Goal: Task Accomplishment & Management: Use online tool/utility

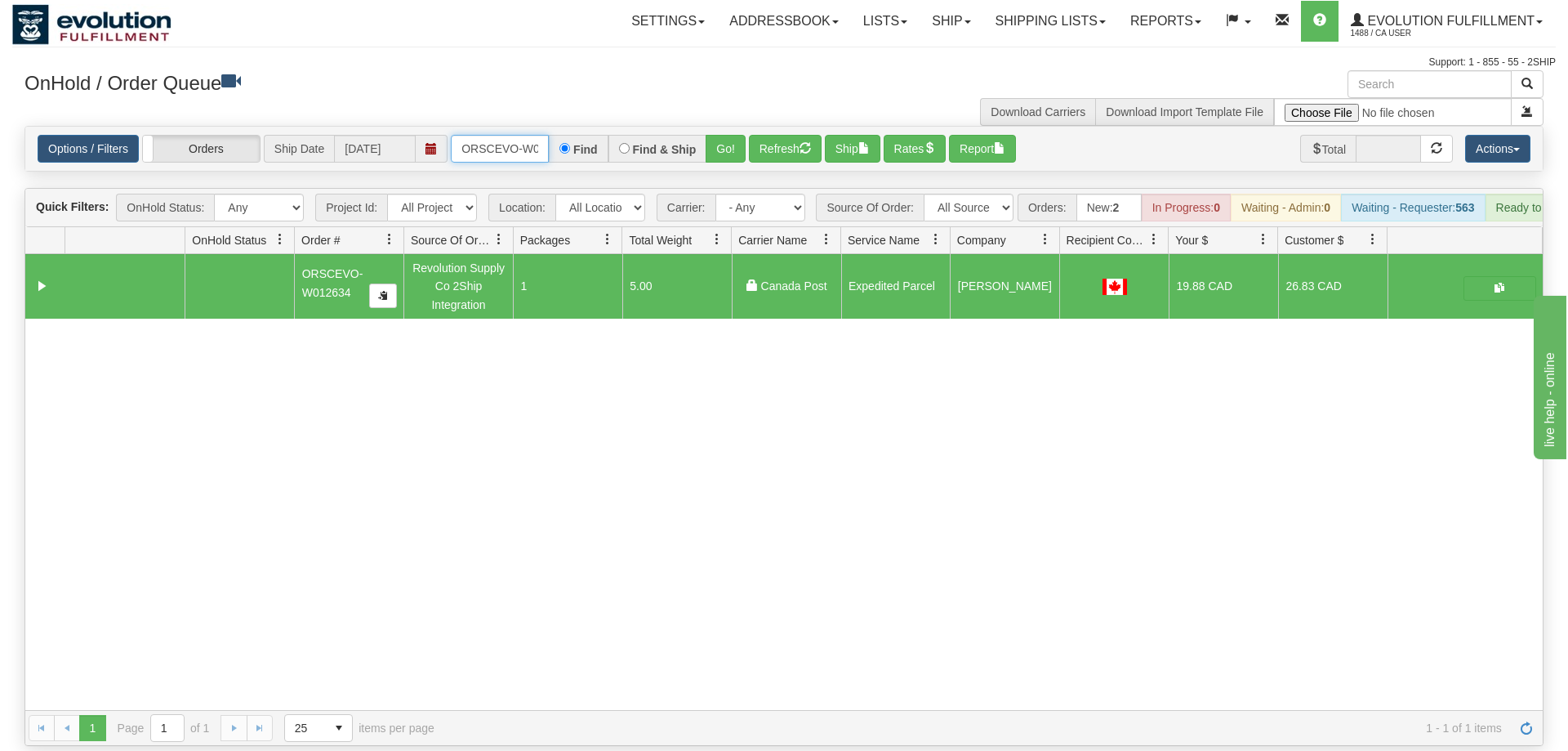
scroll to position [0, 34]
click at [518, 135] on input "ORSCEVO-W012634" at bounding box center [499, 149] width 98 height 28
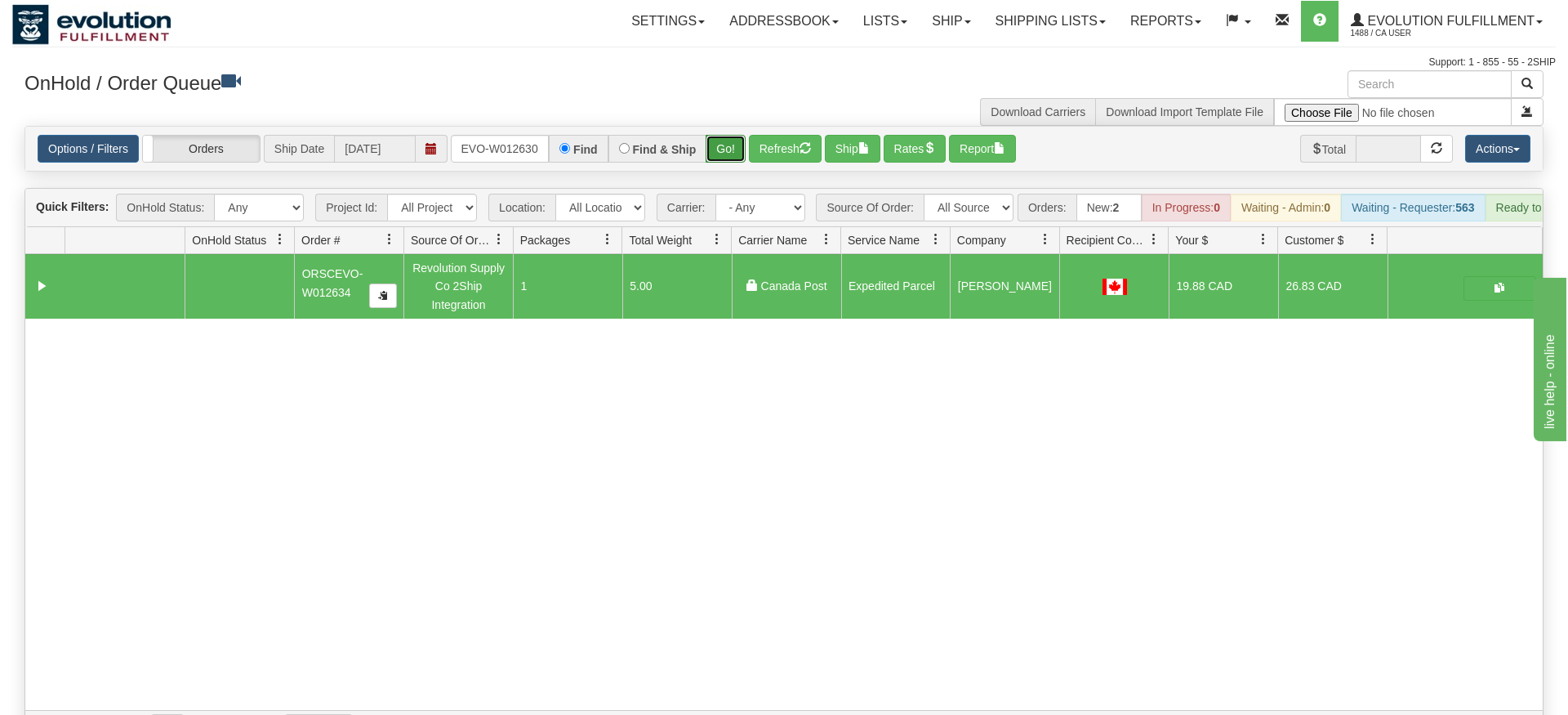
drag, startPoint x: 742, startPoint y: 114, endPoint x: 732, endPoint y: 132, distance: 20.6
click at [742, 149] on div "Is equal to Is not equal to Contains Does not contains CAD USD EUR ZAR [PERSON_…" at bounding box center [784, 435] width 1543 height 620
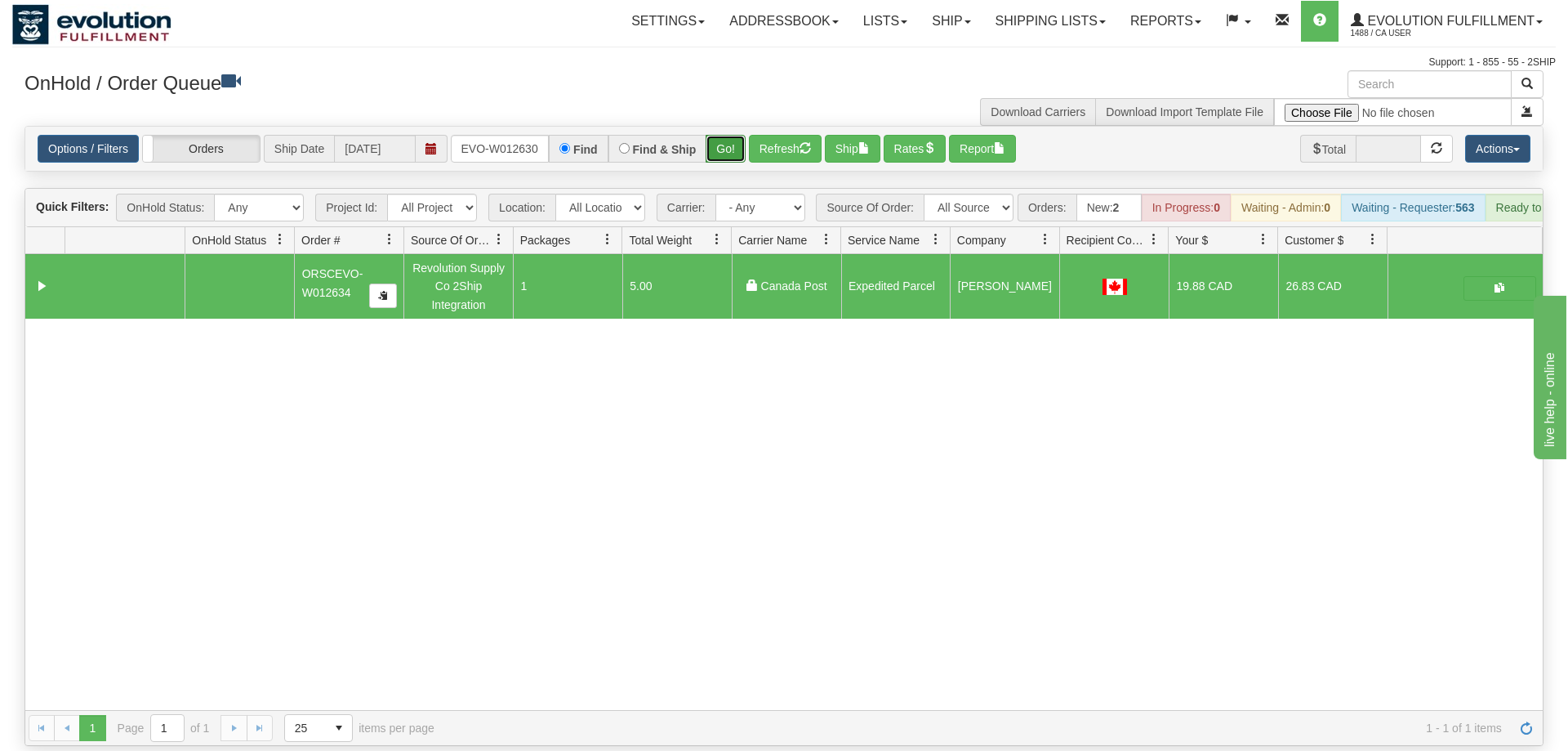
click at [732, 135] on button "Go!" at bounding box center [726, 149] width 40 height 28
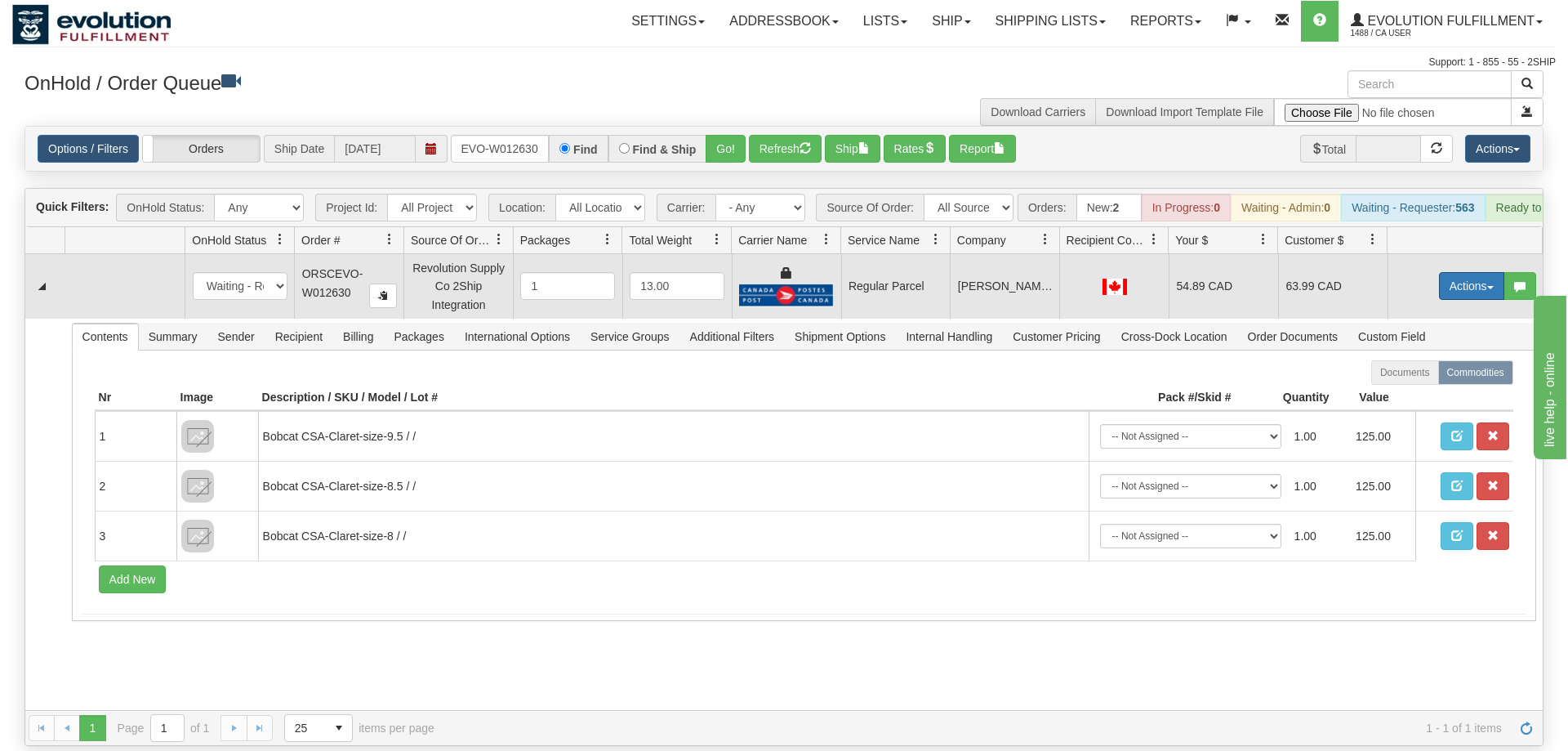
click at [1451, 272] on button "Actions" at bounding box center [1472, 285] width 66 height 28
click at [1435, 353] on span "Rate All Services" at bounding box center [1438, 359] width 98 height 13
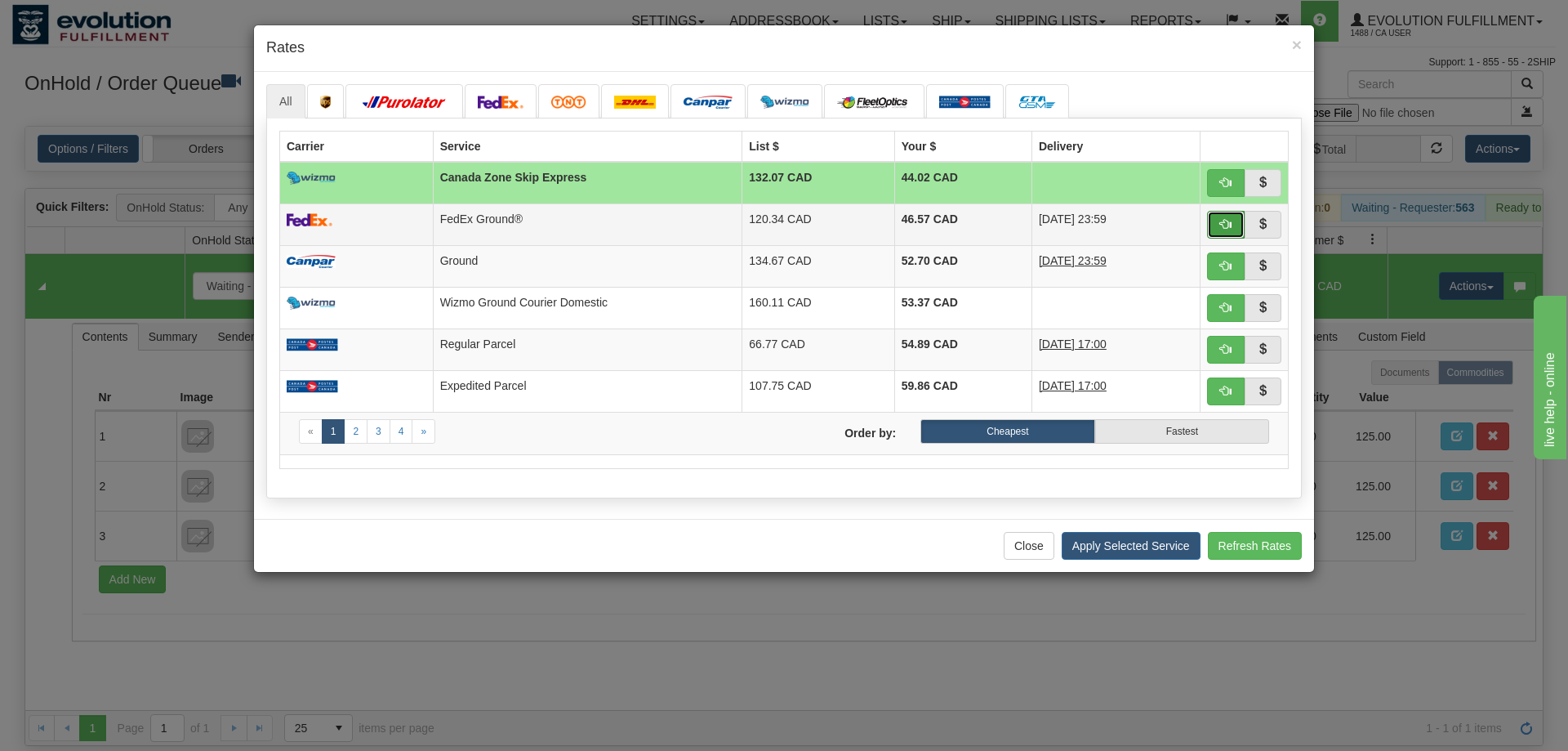
click at [1237, 225] on button "button" at bounding box center [1226, 225] width 38 height 28
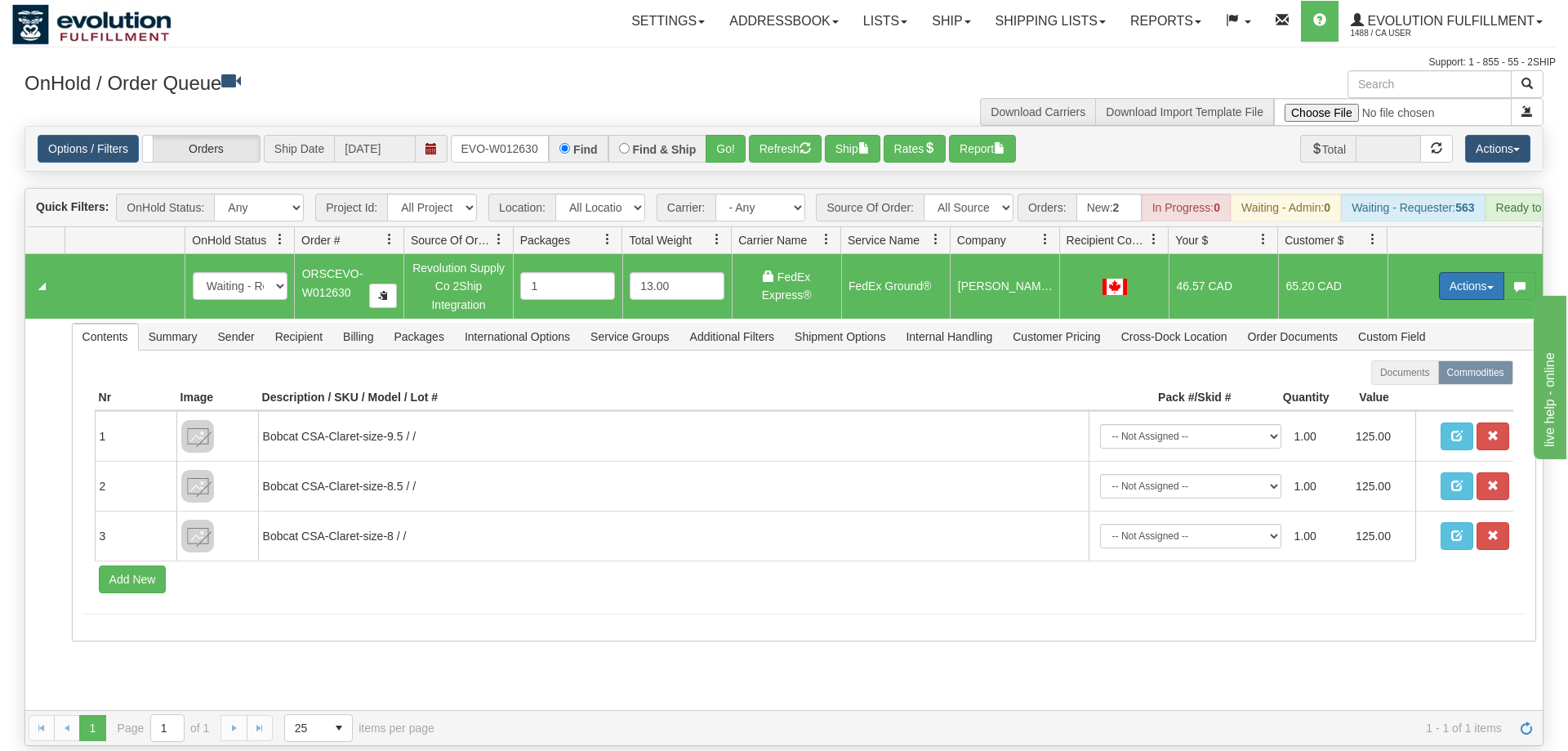
click at [1461, 272] on button "Actions" at bounding box center [1472, 285] width 66 height 28
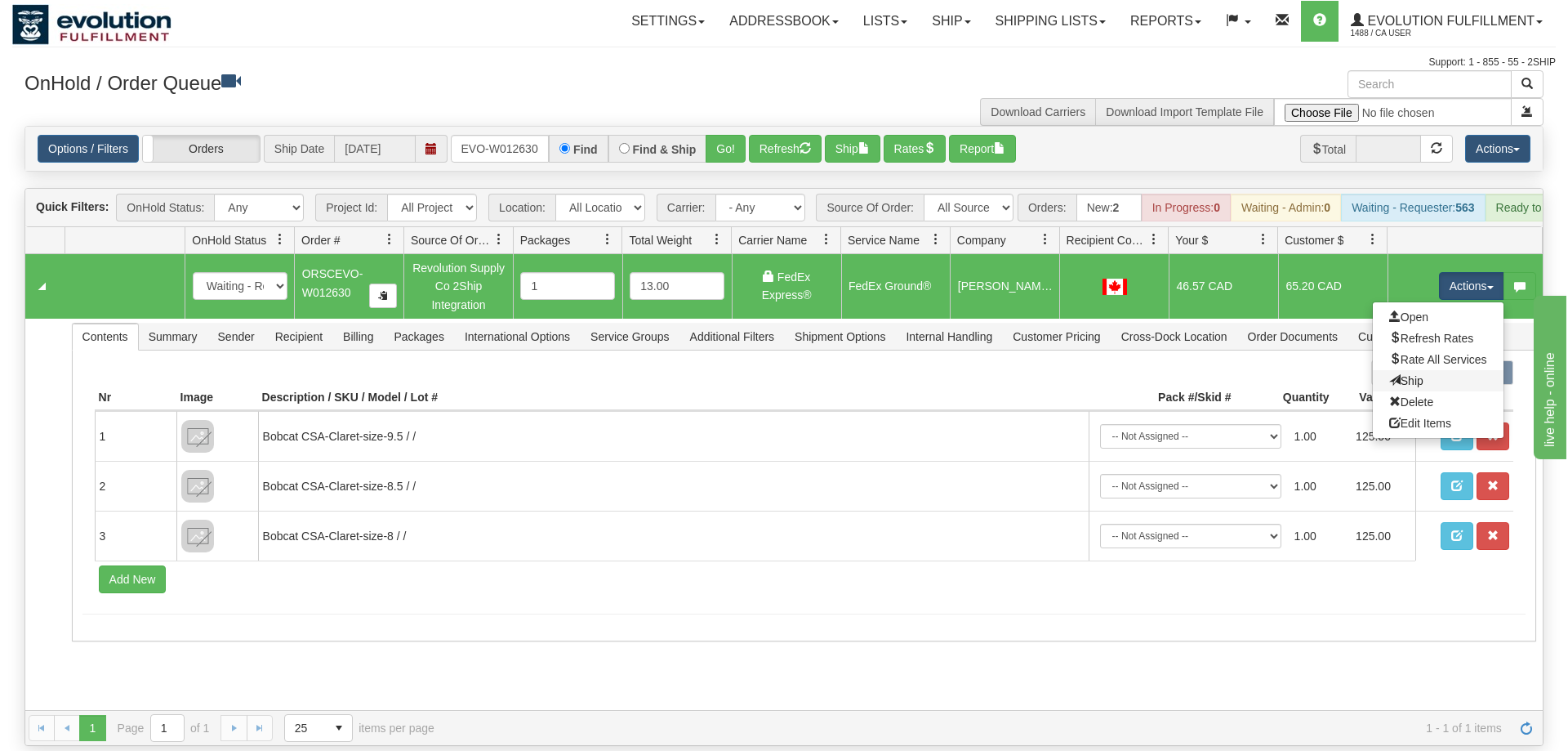
click at [1422, 370] on link "Ship" at bounding box center [1438, 380] width 130 height 21
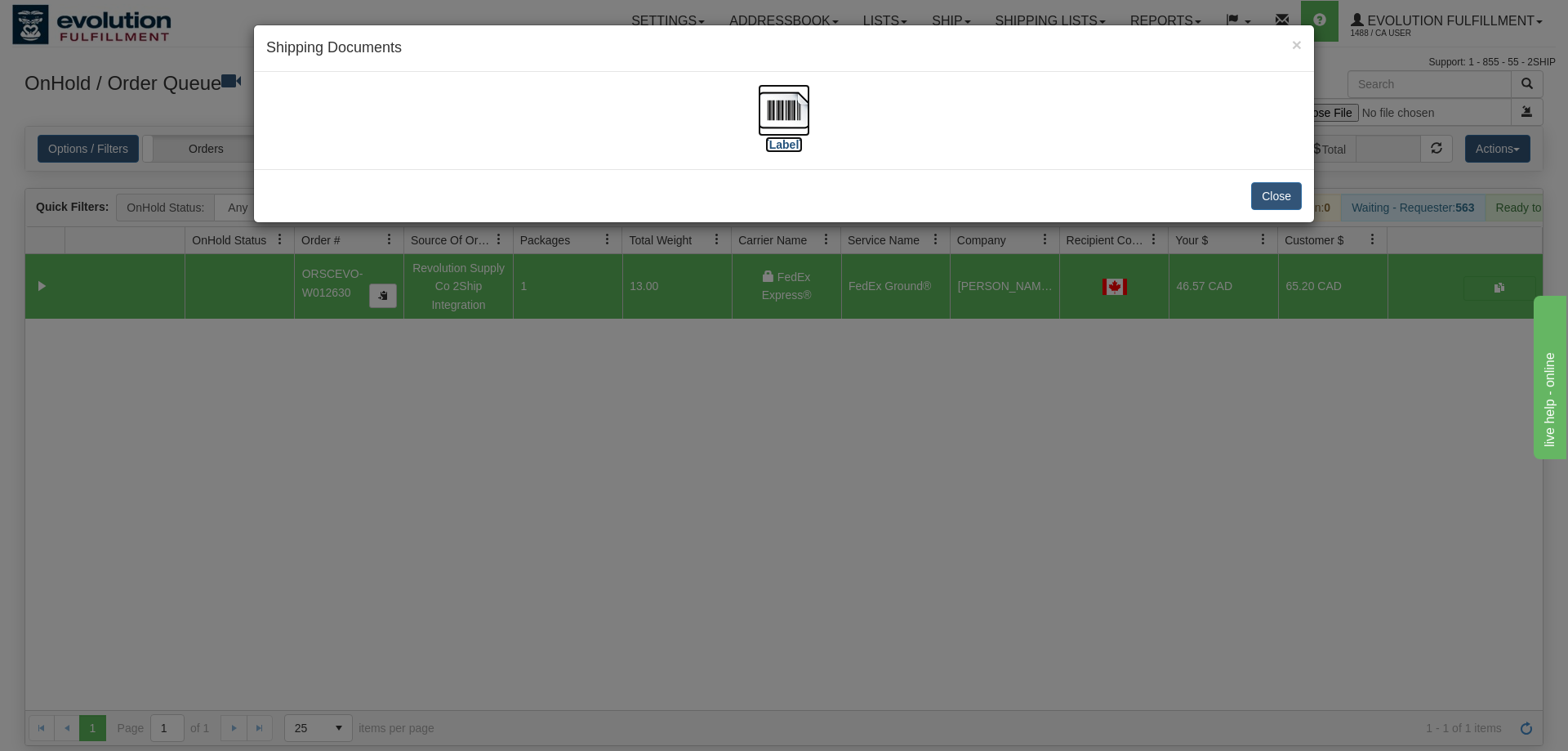
click at [783, 127] on img at bounding box center [784, 110] width 53 height 53
drag, startPoint x: 601, startPoint y: 441, endPoint x: 431, endPoint y: 112, distance: 370.3
click at [600, 426] on div "× Shipping Documents [Label] Close" at bounding box center [784, 375] width 1568 height 751
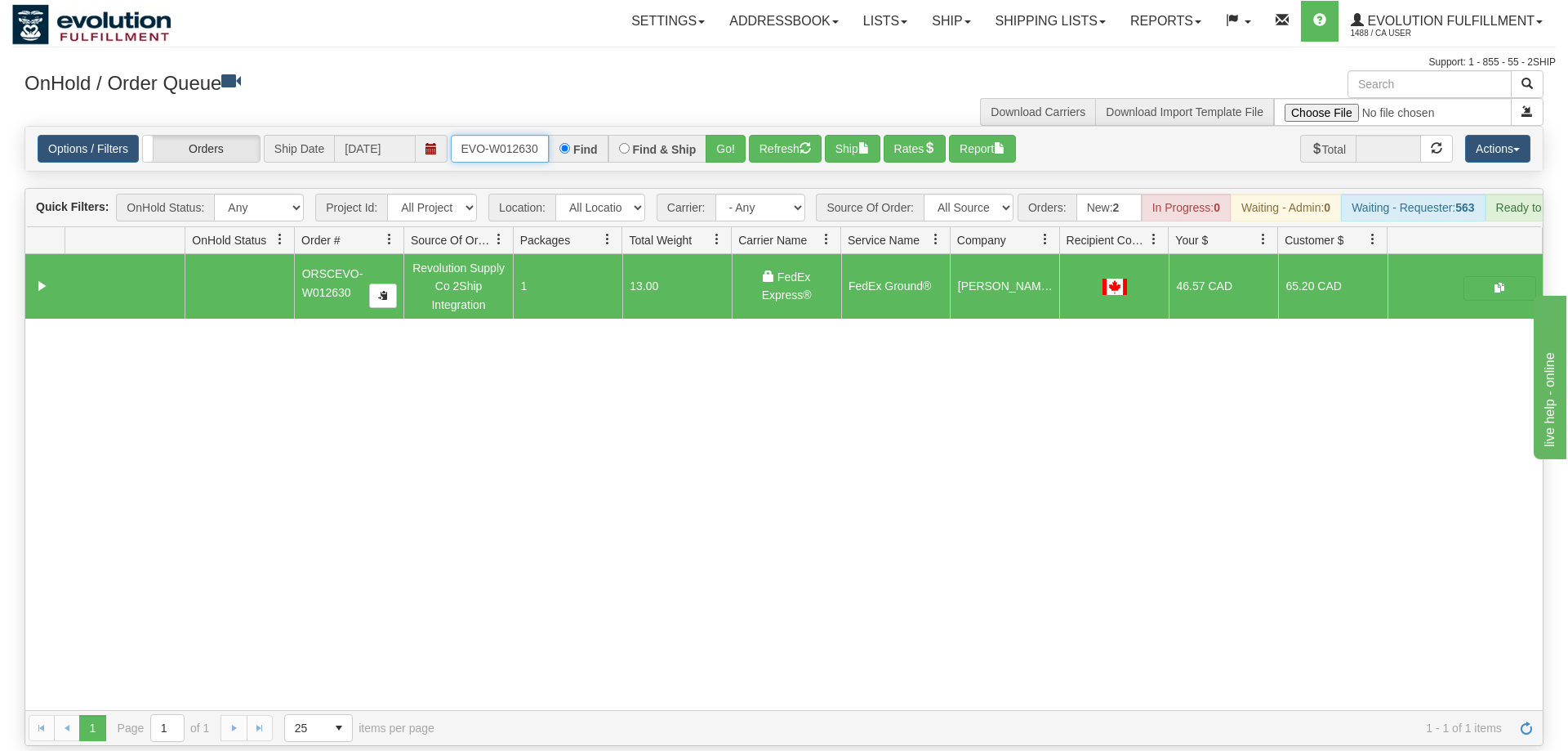
click at [496, 135] on input "oRSCEVO-W012630" at bounding box center [499, 149] width 98 height 28
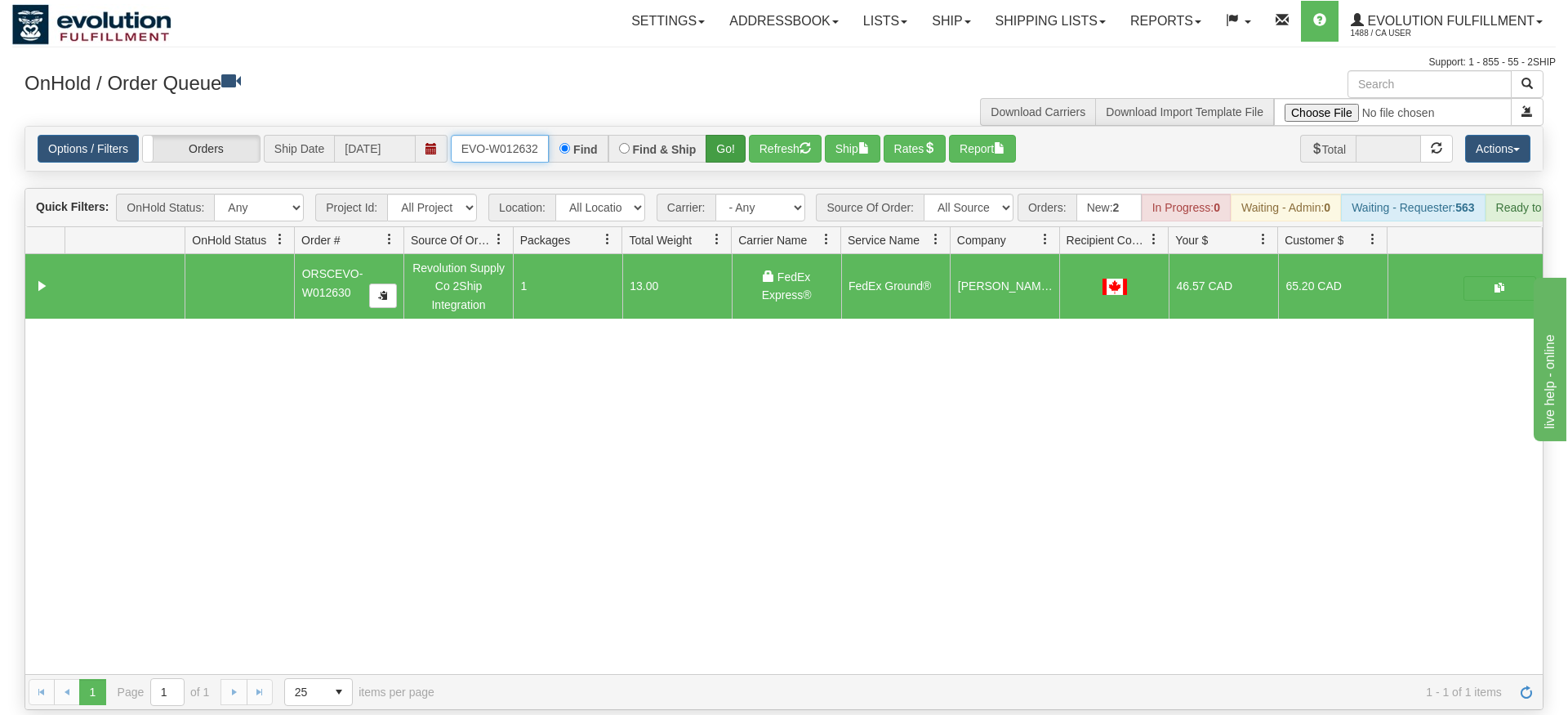
type input "ORSCEVO-W012632"
drag, startPoint x: 731, startPoint y: 125, endPoint x: 732, endPoint y: 153, distance: 28.0
click at [732, 161] on div "Is equal to Is not equal to Contains Does not contains CAD USD EUR ZAR [PERSON_…" at bounding box center [784, 417] width 1543 height 584
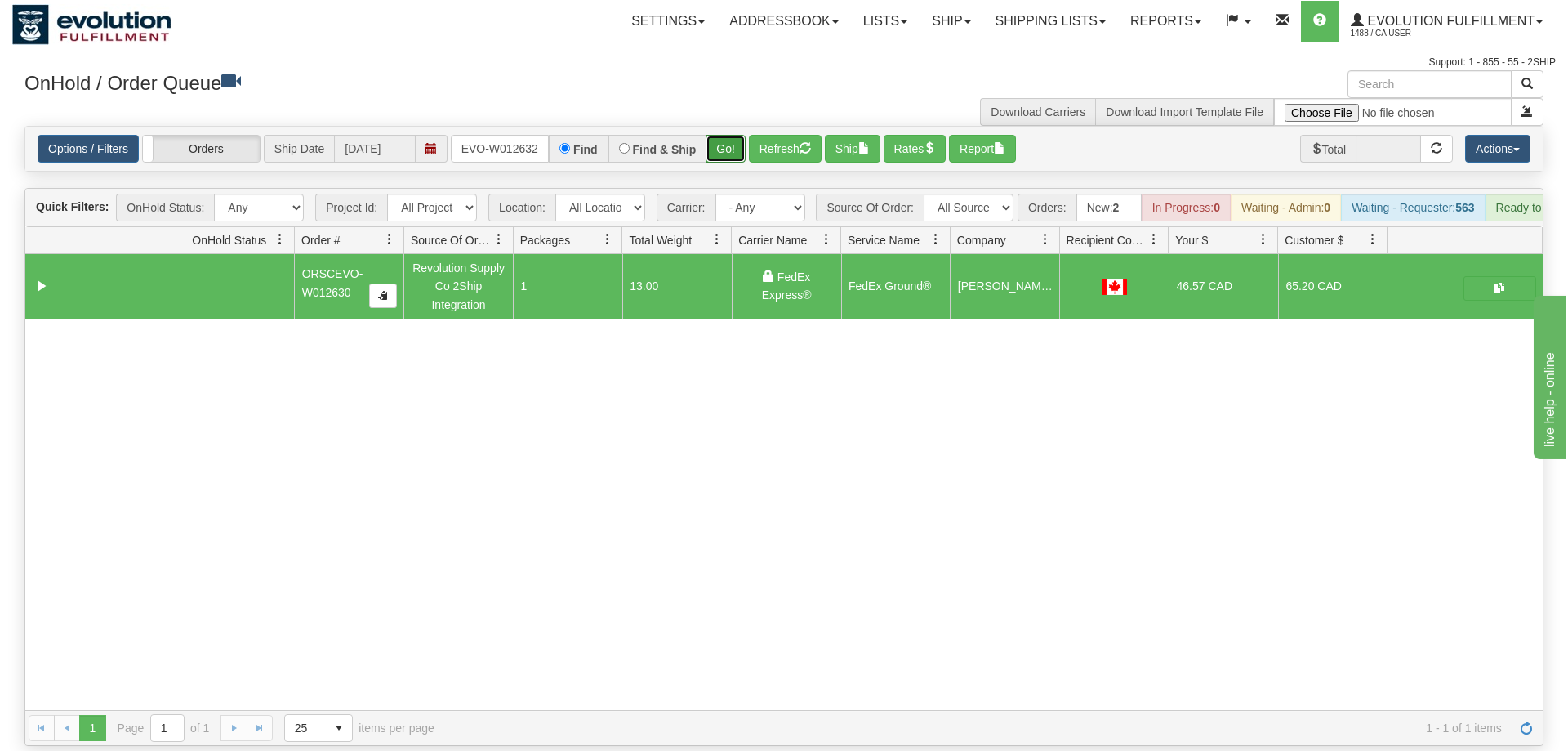
click at [731, 135] on button "Go!" at bounding box center [726, 149] width 40 height 28
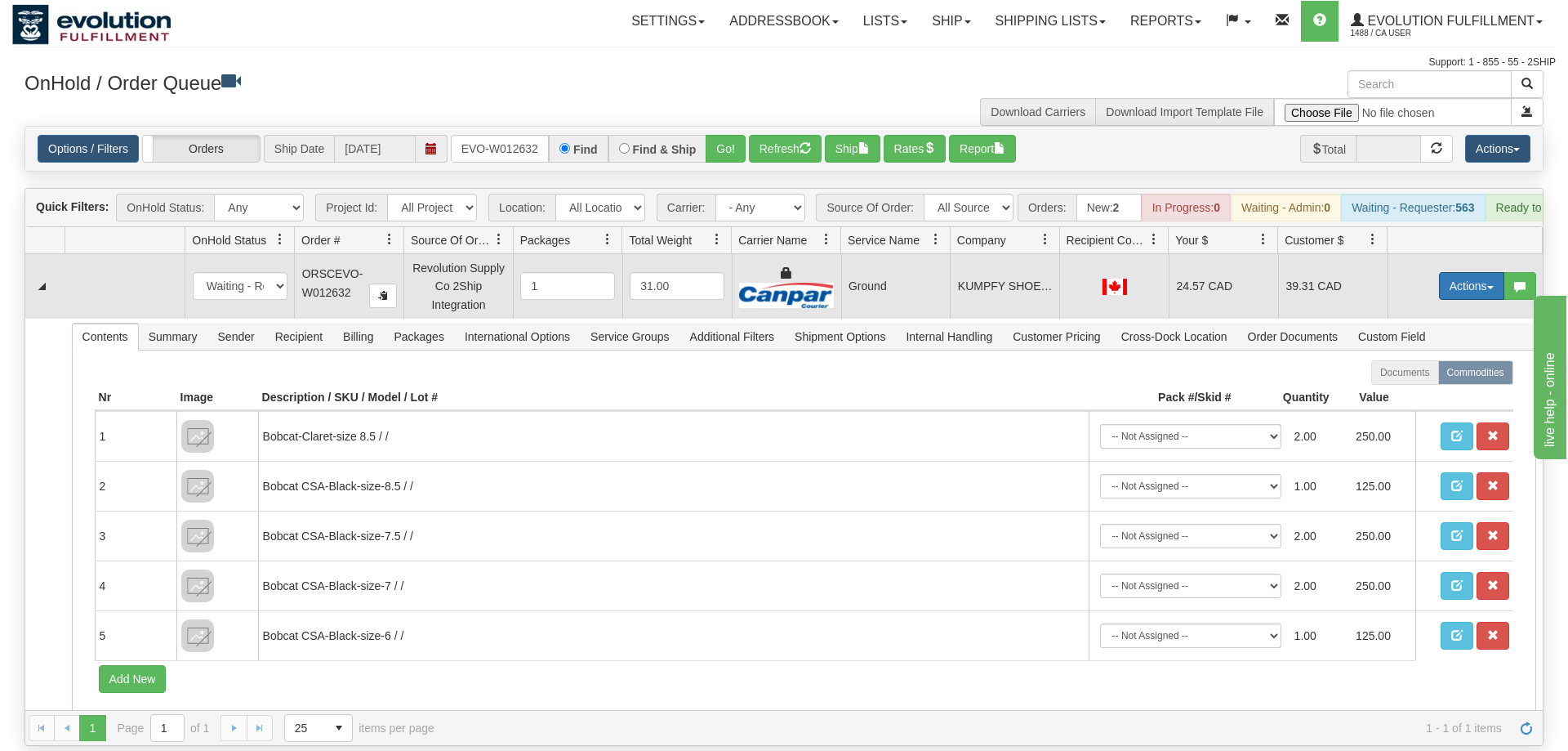
click at [1476, 272] on button "Actions" at bounding box center [1472, 285] width 66 height 28
click at [1393, 374] on span "Ship" at bounding box center [1406, 380] width 34 height 13
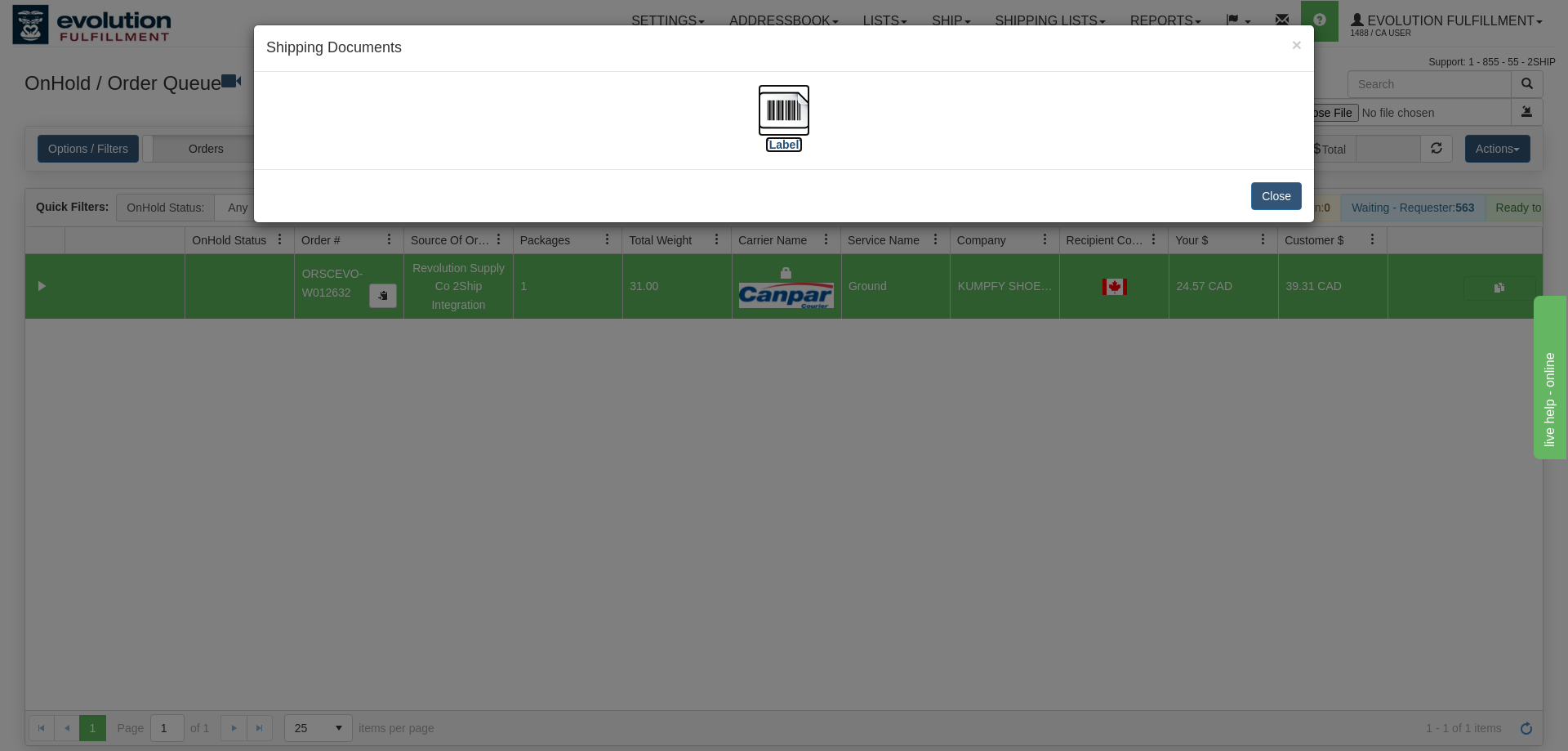
click at [801, 125] on img at bounding box center [784, 110] width 53 height 53
